Goal: Task Accomplishment & Management: Complete application form

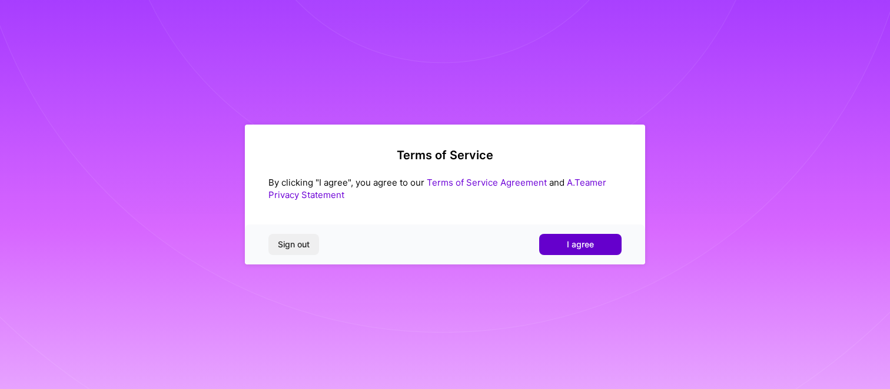
click at [573, 247] on span "I agree" at bounding box center [580, 245] width 27 height 12
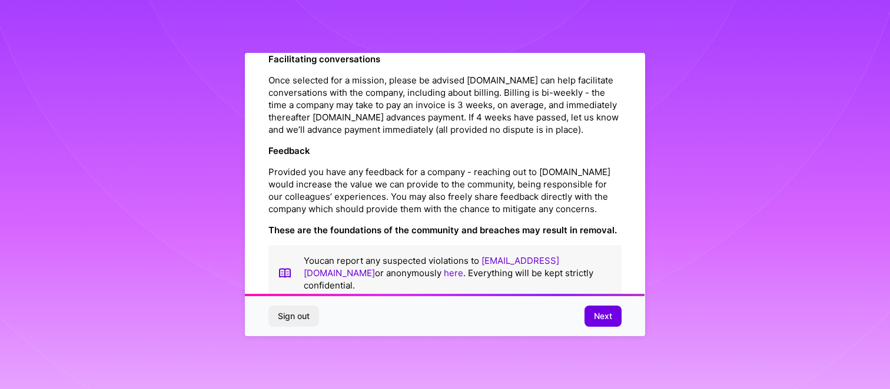
scroll to position [1384, 0]
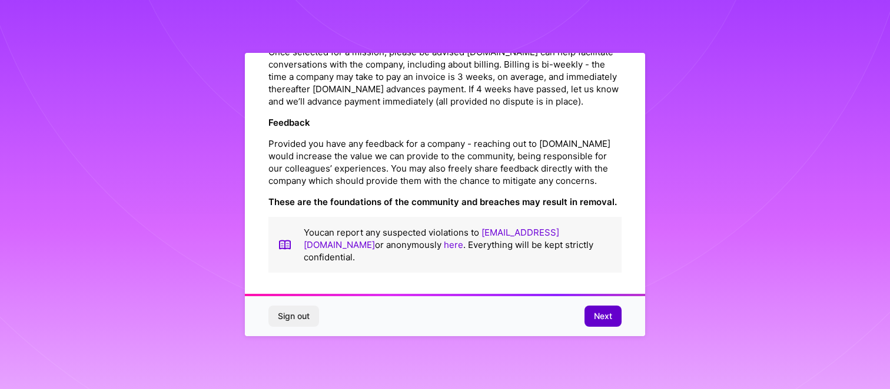
click at [602, 316] on span "Next" at bounding box center [603, 317] width 18 height 12
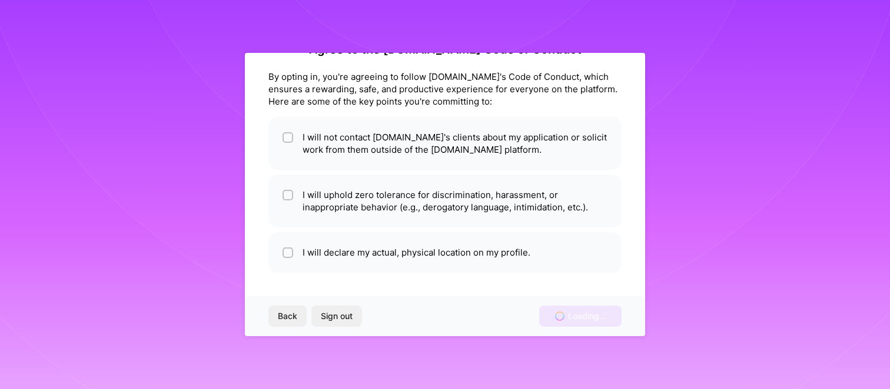
scroll to position [34, 0]
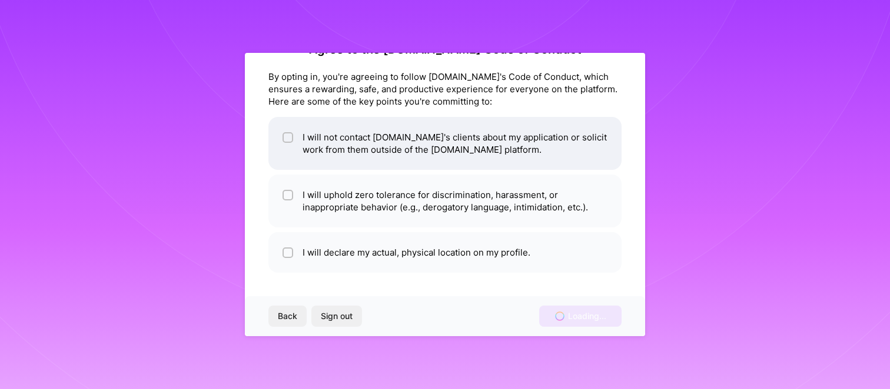
click at [288, 137] on input "checkbox" at bounding box center [289, 138] width 8 height 8
checkbox input "true"
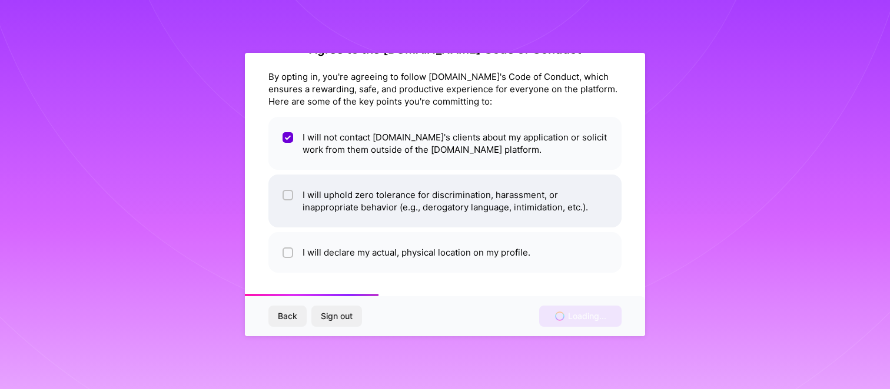
click at [285, 195] on input "checkbox" at bounding box center [289, 196] width 8 height 8
checkbox input "true"
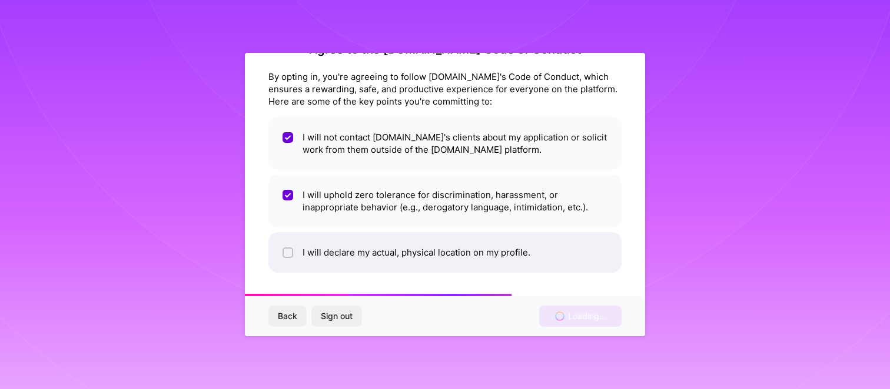
click at [289, 255] on input "checkbox" at bounding box center [289, 253] width 8 height 8
checkbox input "true"
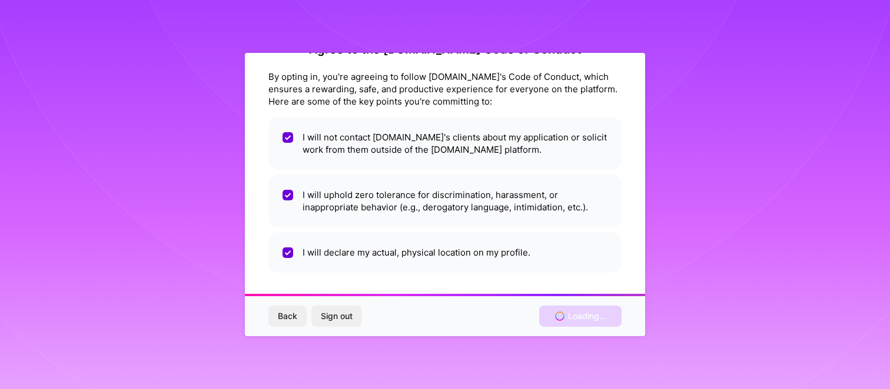
click at [618, 211] on div "Agree to the A.Team Code of Conduct By opting in, you're agreeing to follow A.T…" at bounding box center [445, 195] width 400 height 284
click at [572, 321] on div "Back Sign out Loading..." at bounding box center [445, 317] width 400 height 40
click at [290, 319] on span "Back" at bounding box center [287, 317] width 19 height 12
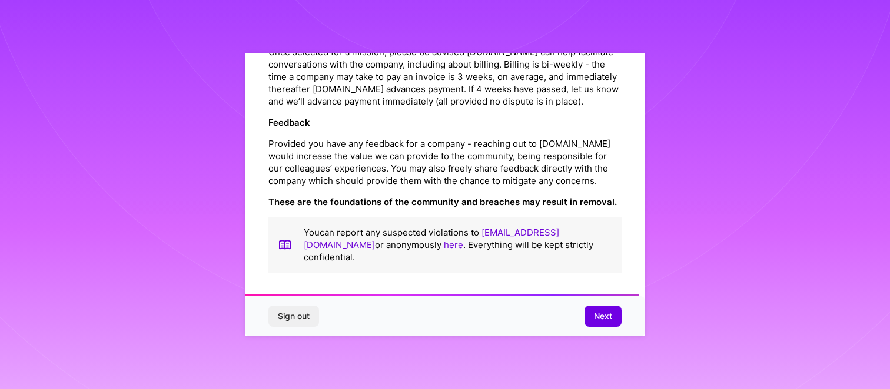
scroll to position [1384, 0]
click at [599, 315] on span "Next" at bounding box center [603, 317] width 18 height 12
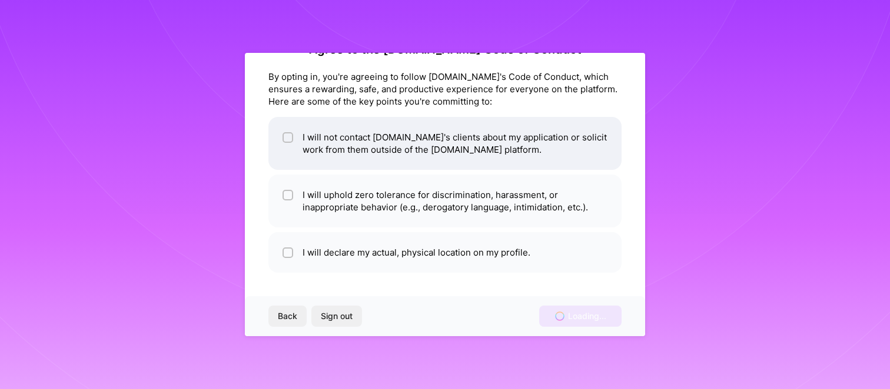
click at [291, 139] on input "checkbox" at bounding box center [289, 138] width 8 height 8
checkbox input "true"
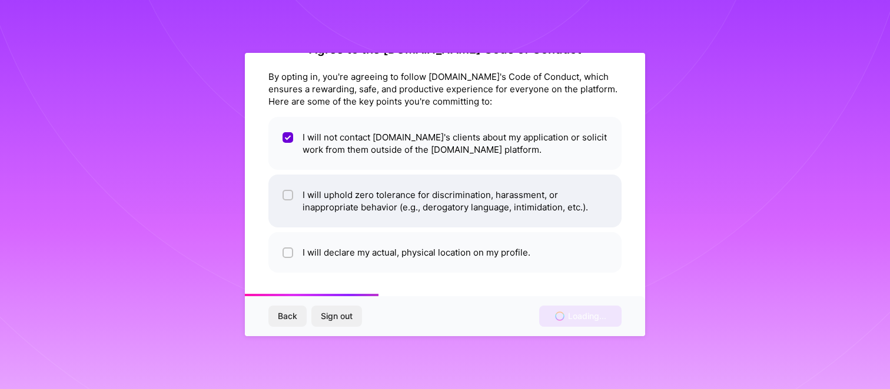
click at [285, 192] on input "checkbox" at bounding box center [289, 196] width 8 height 8
checkbox input "true"
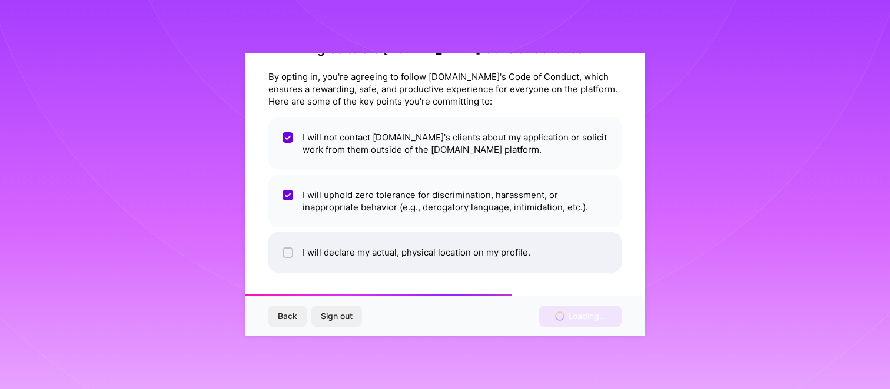
click at [285, 251] on input "checkbox" at bounding box center [289, 253] width 8 height 8
checkbox input "true"
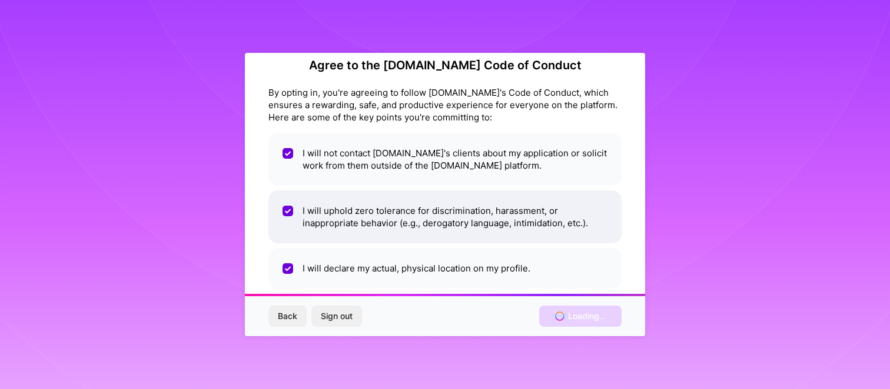
scroll to position [0, 0]
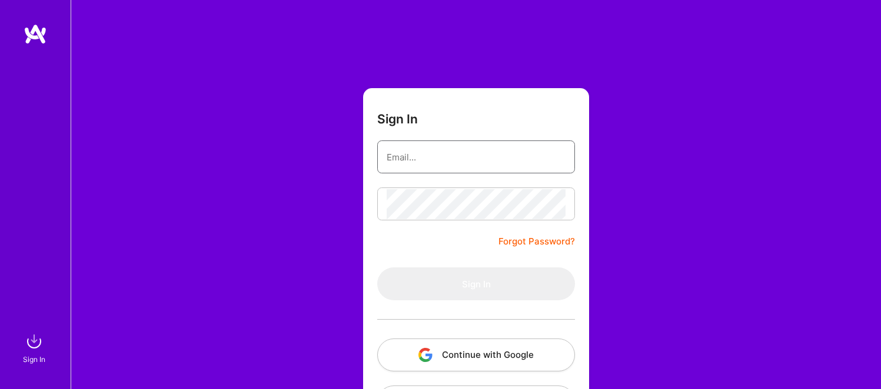
click at [432, 161] on input "email" at bounding box center [476, 157] width 179 height 30
type input "[EMAIL_ADDRESS][DOMAIN_NAME]"
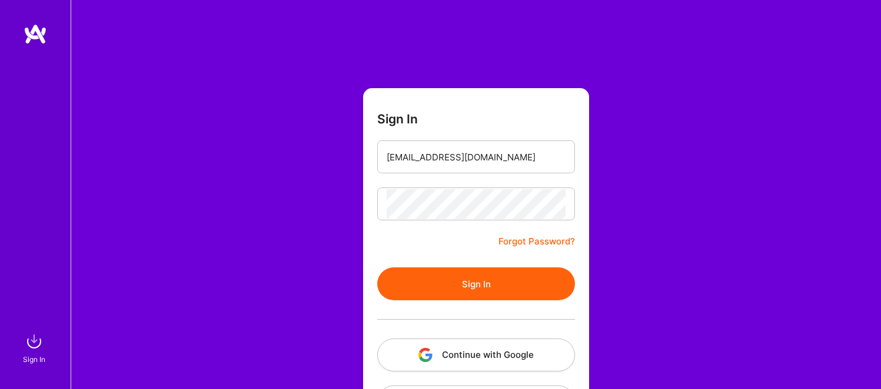
click at [466, 290] on button "Sign In" at bounding box center [476, 284] width 198 height 33
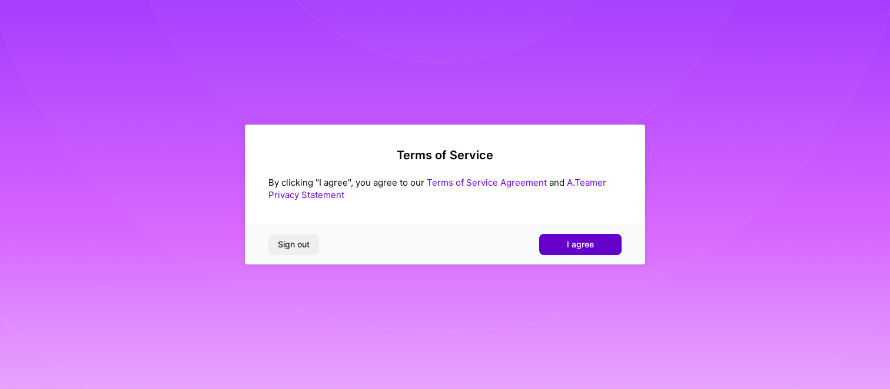
click at [580, 237] on button "I agree" at bounding box center [580, 244] width 82 height 21
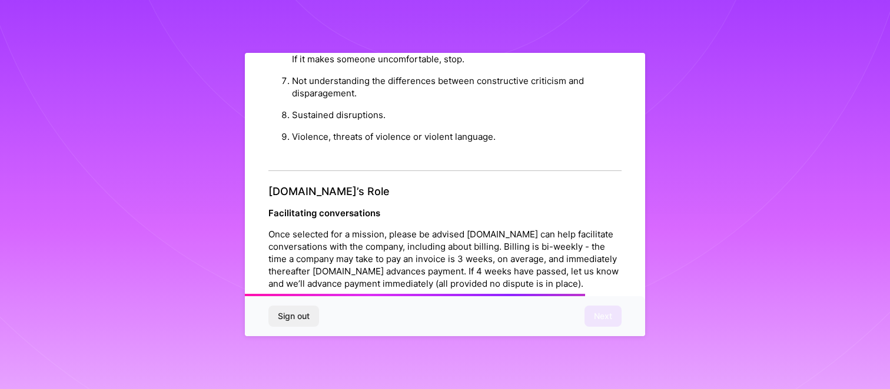
scroll to position [1384, 0]
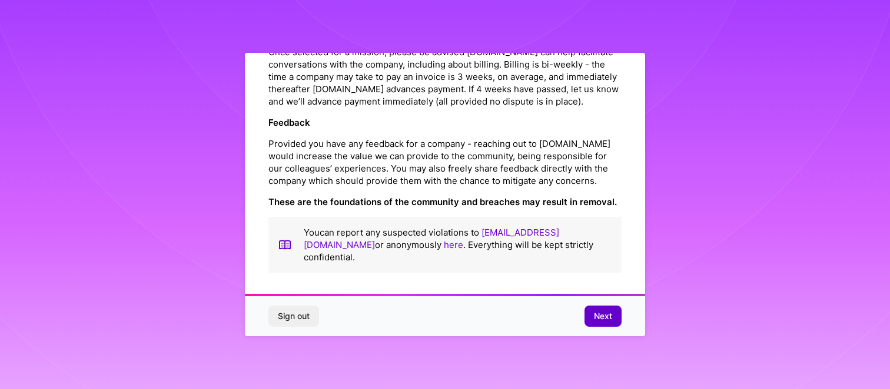
click at [602, 317] on span "Next" at bounding box center [603, 317] width 18 height 12
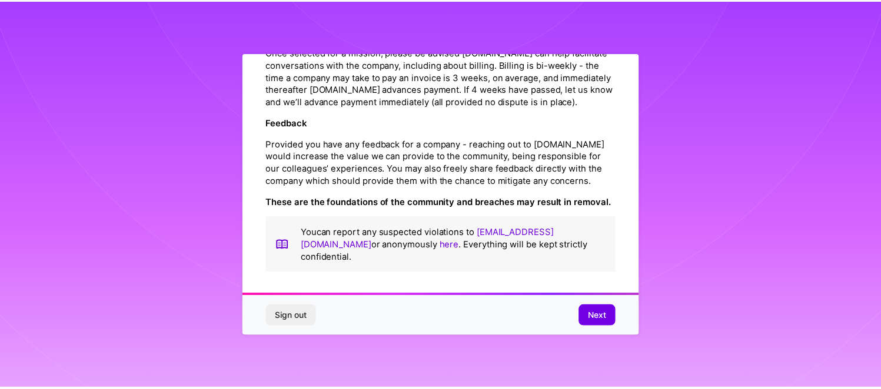
scroll to position [34, 0]
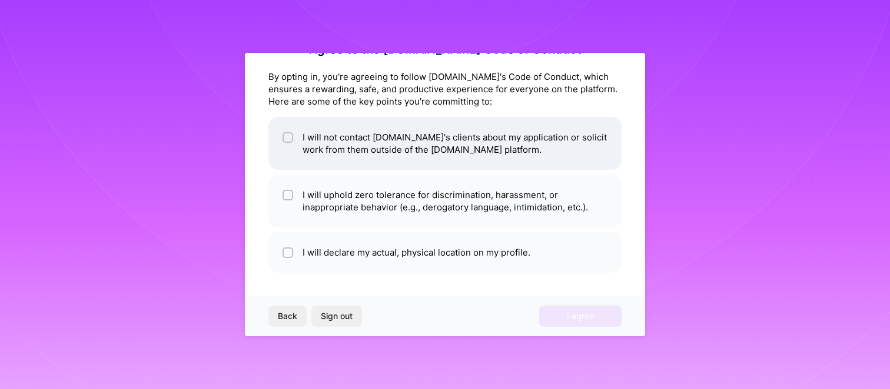
click at [291, 139] on input "checkbox" at bounding box center [289, 138] width 8 height 8
checkbox input "true"
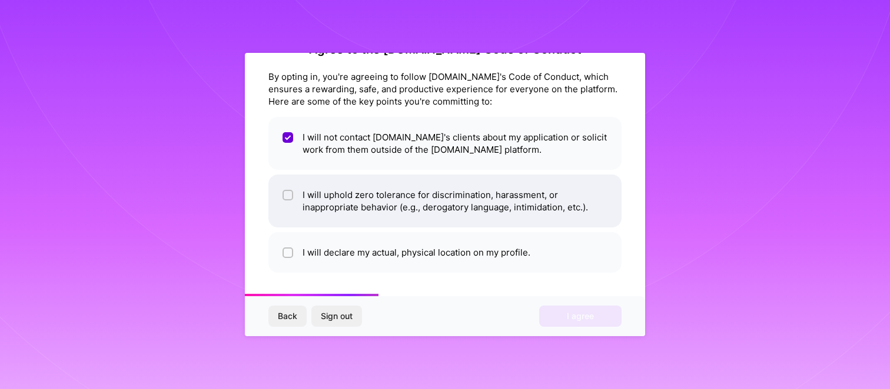
click at [292, 193] on div at bounding box center [287, 195] width 11 height 11
checkbox input "true"
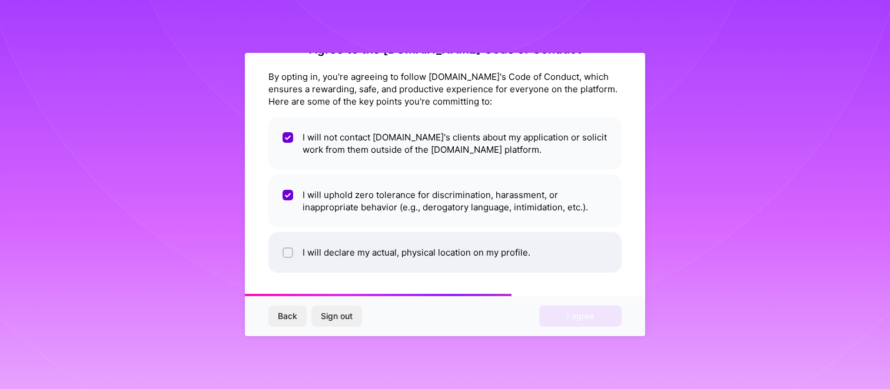
drag, startPoint x: 291, startPoint y: 257, endPoint x: 322, endPoint y: 261, distance: 31.5
click at [293, 258] on li "I will declare my actual, physical location on my profile." at bounding box center [444, 252] width 353 height 41
checkbox input "true"
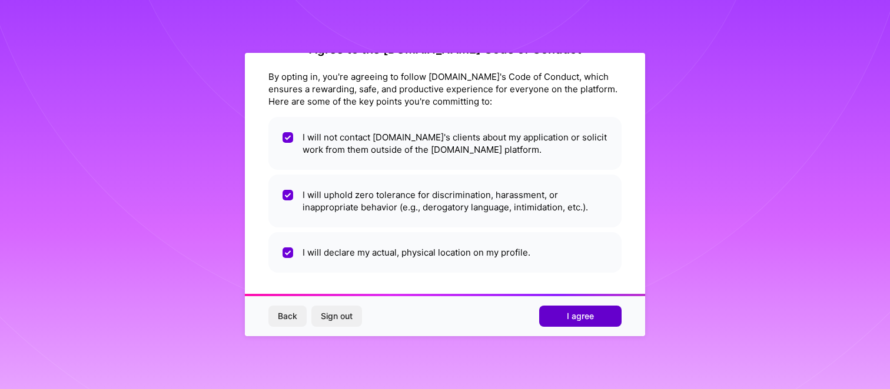
click at [577, 324] on button "I agree" at bounding box center [580, 316] width 82 height 21
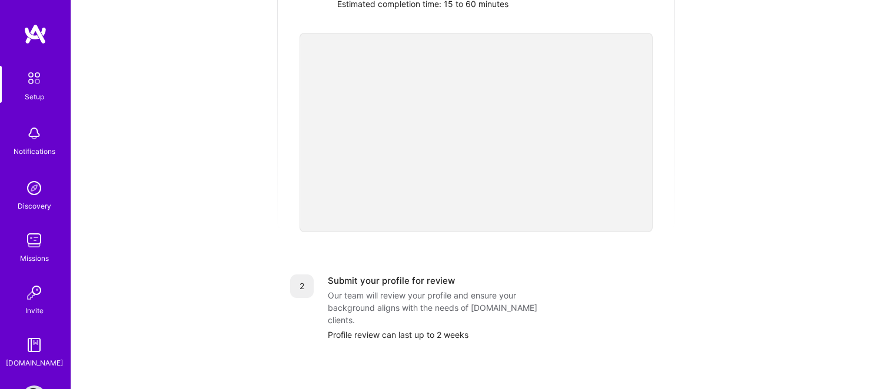
scroll to position [16, 0]
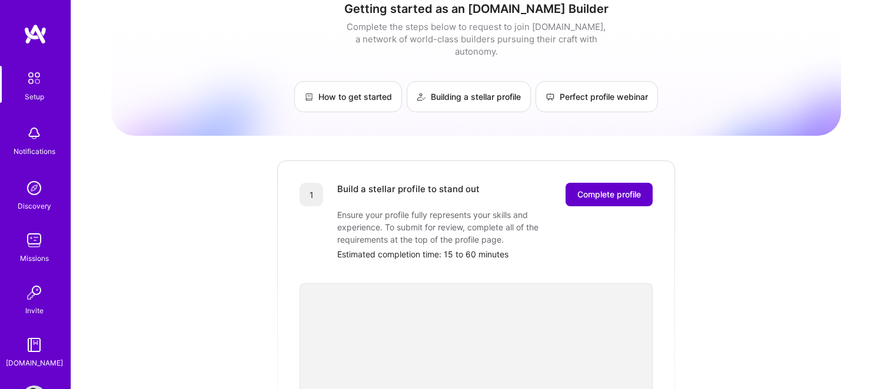
click at [618, 189] on span "Complete profile" at bounding box center [609, 195] width 64 height 12
